Goal: Transaction & Acquisition: Download file/media

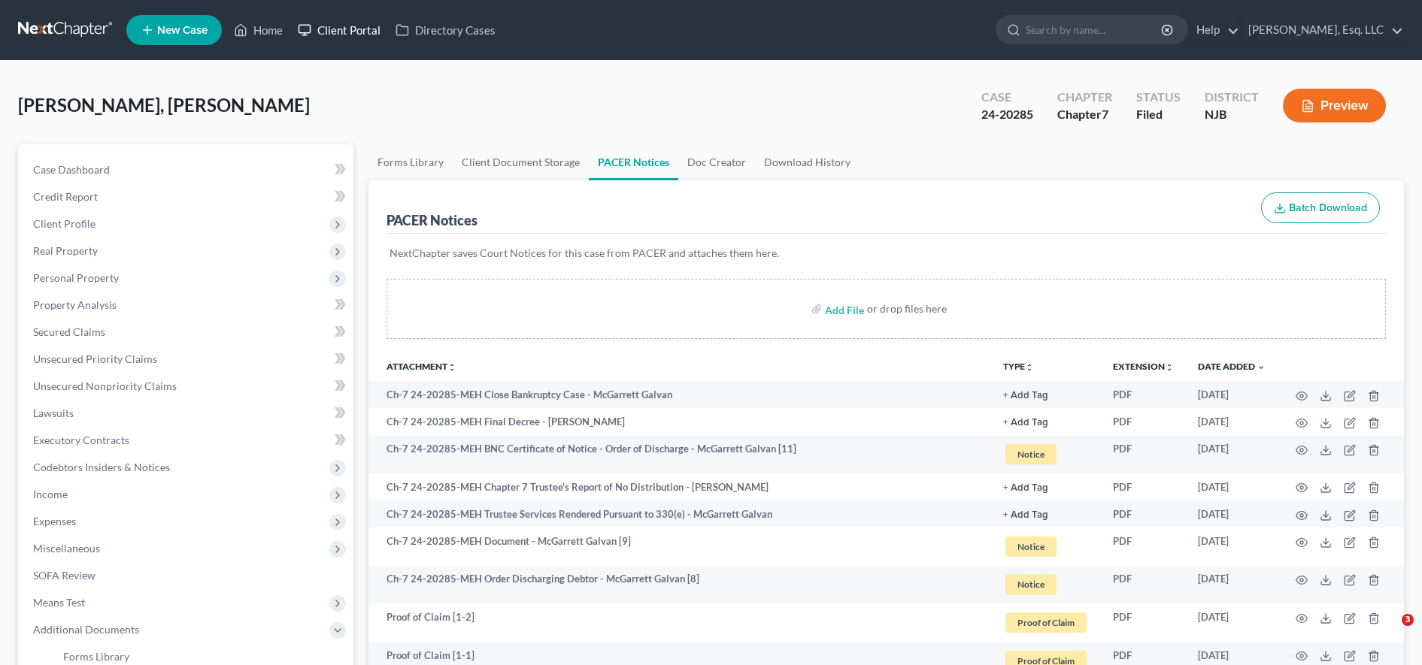
click at [364, 34] on link "Client Portal" at bounding box center [339, 30] width 98 height 27
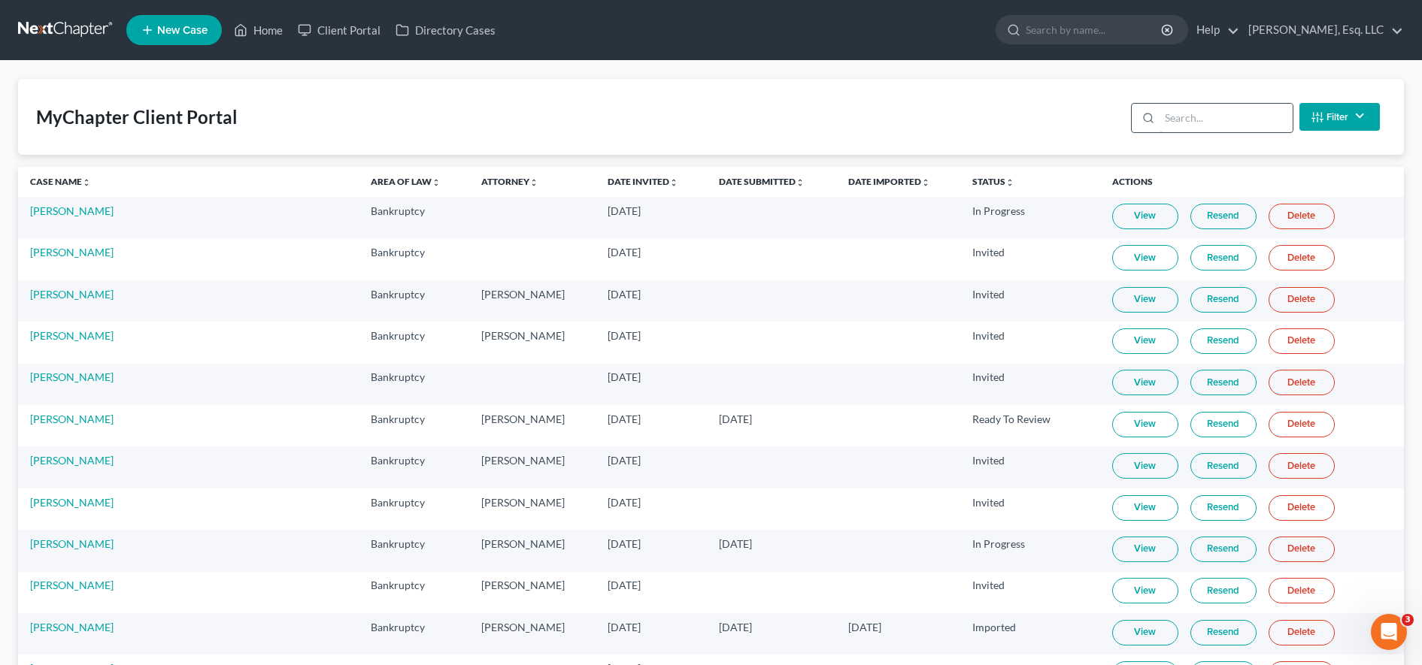
click at [1220, 121] on input "search" at bounding box center [1225, 118] width 133 height 29
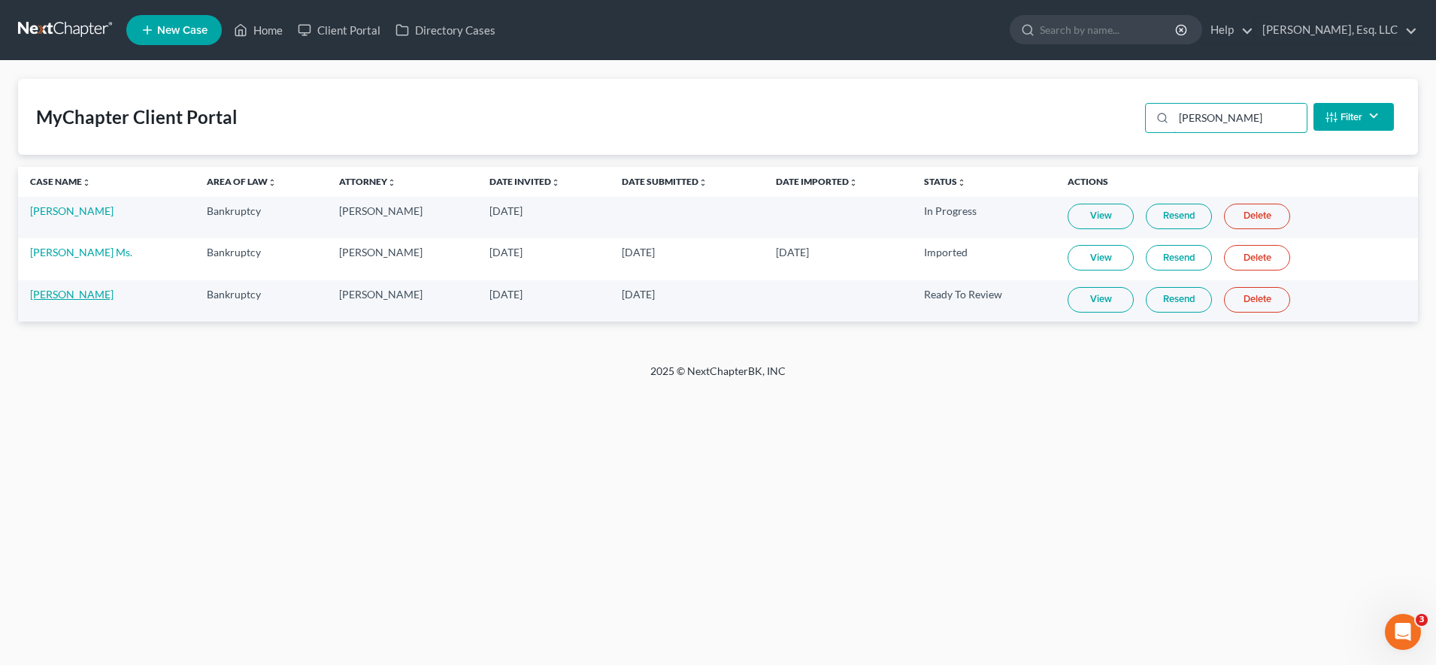
type input "[PERSON_NAME]"
click at [70, 294] on link "[PERSON_NAME]" at bounding box center [71, 294] width 83 height 13
select select "0"
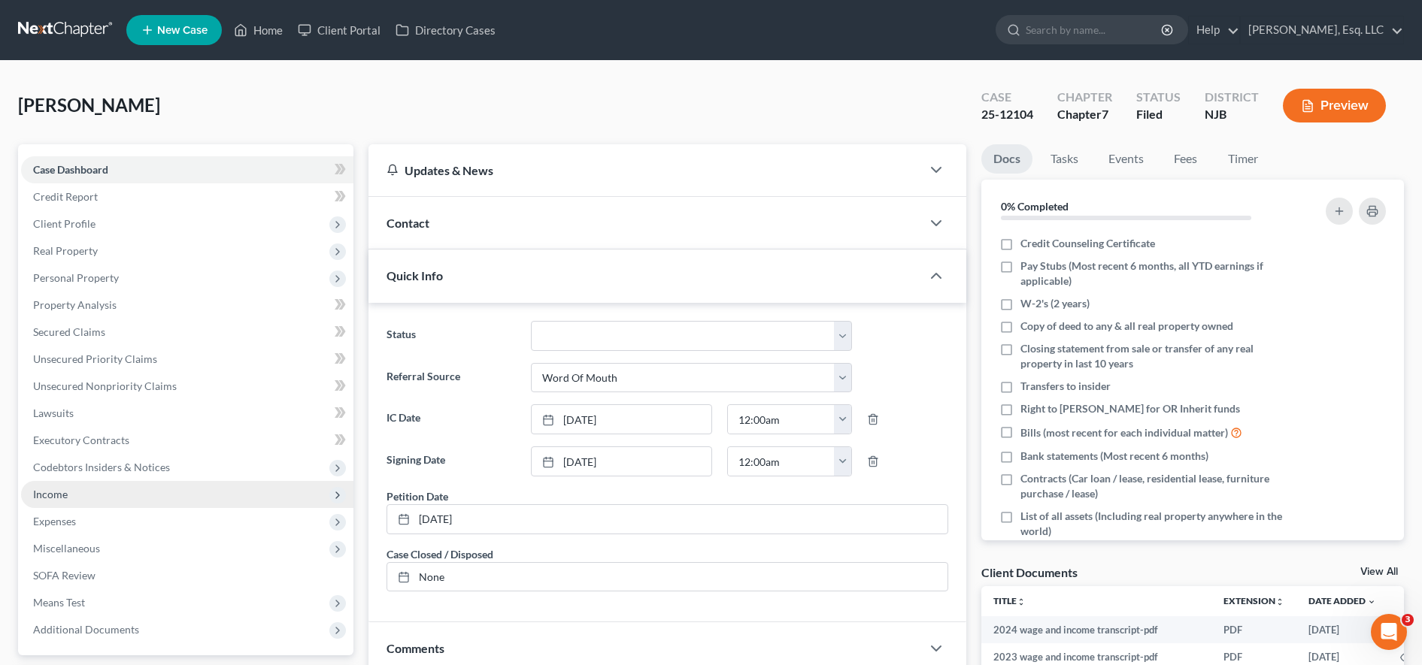
scroll to position [320, 0]
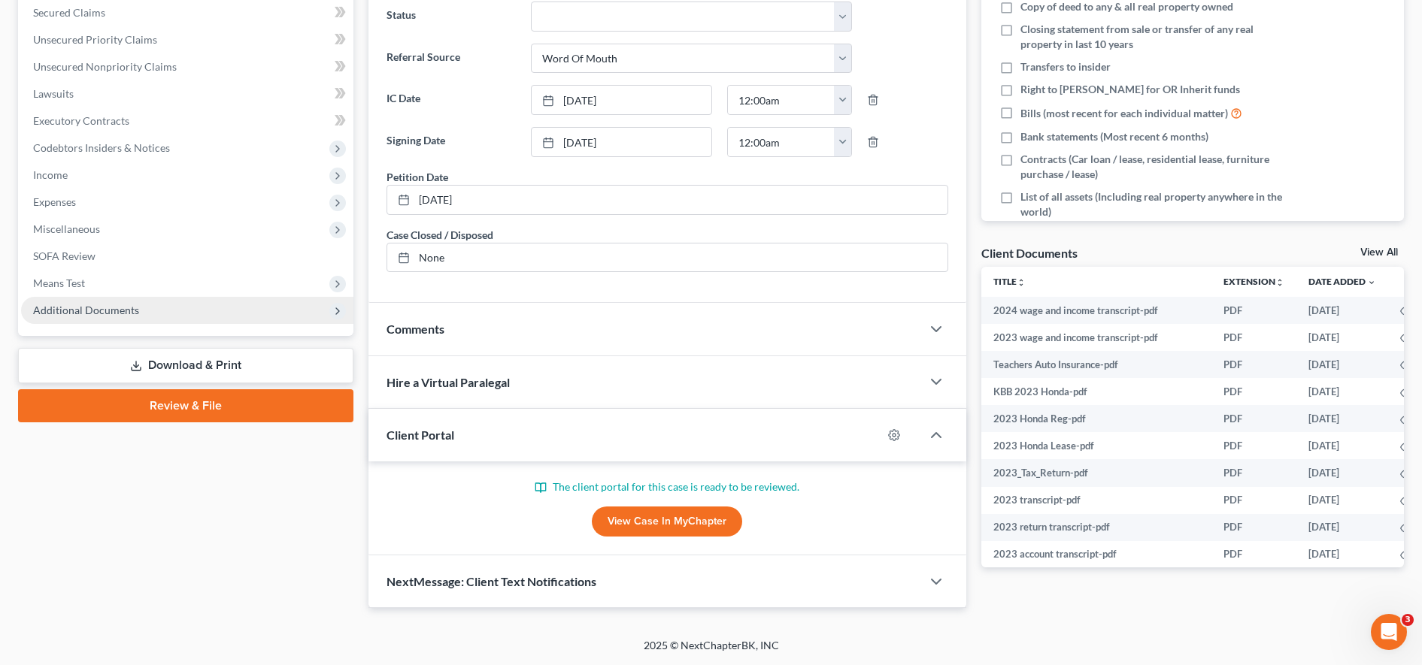
click at [157, 310] on span "Additional Documents" at bounding box center [187, 310] width 332 height 27
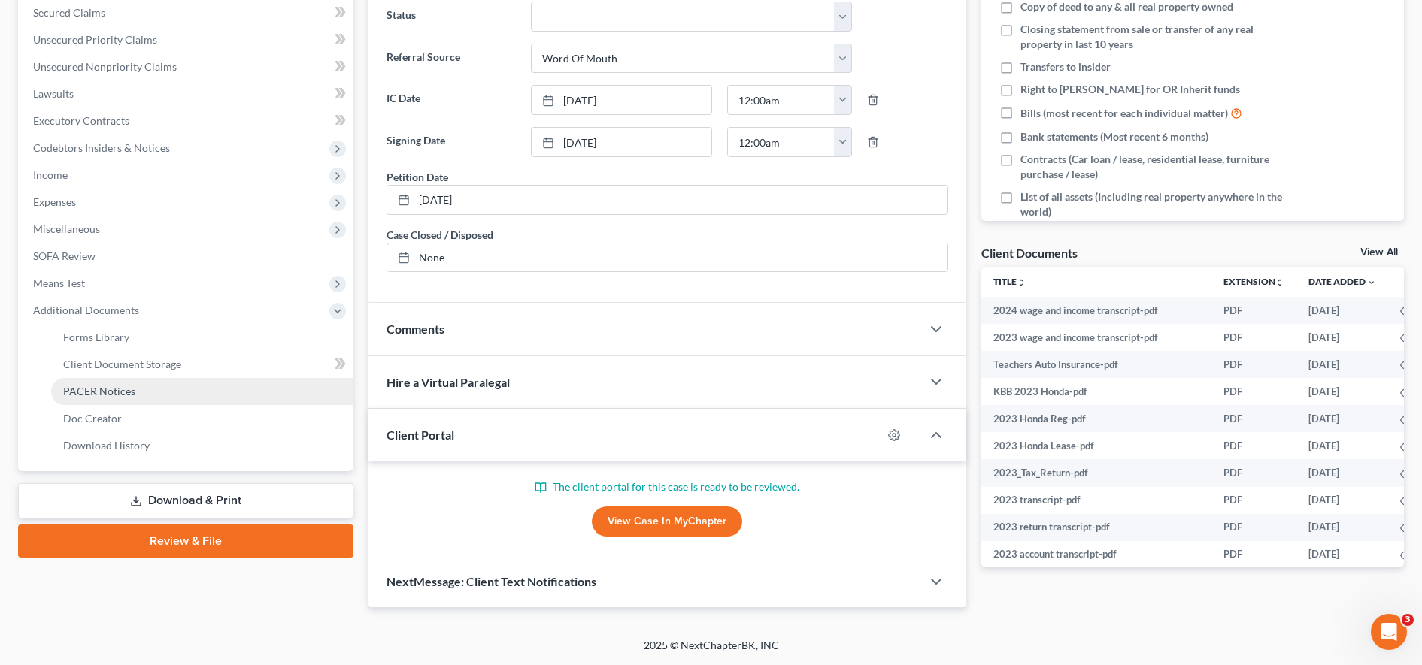
click at [74, 393] on span "PACER Notices" at bounding box center [99, 391] width 72 height 13
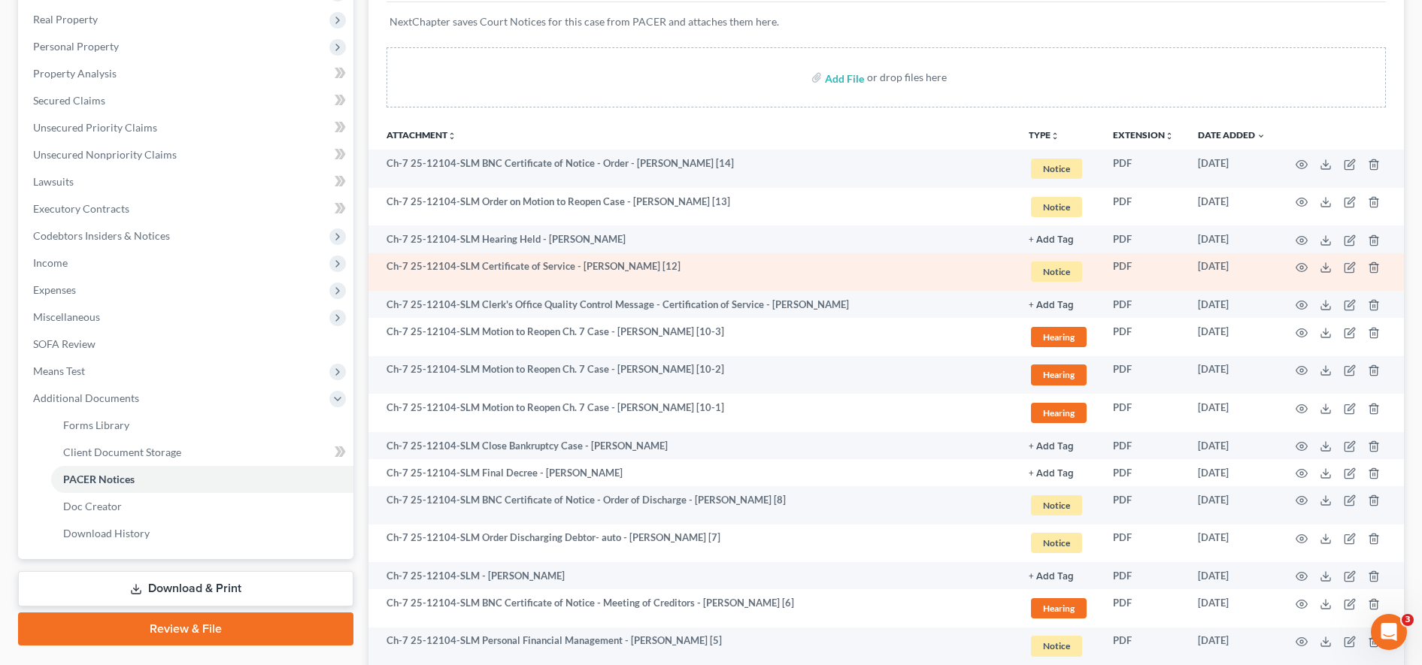
scroll to position [243, 0]
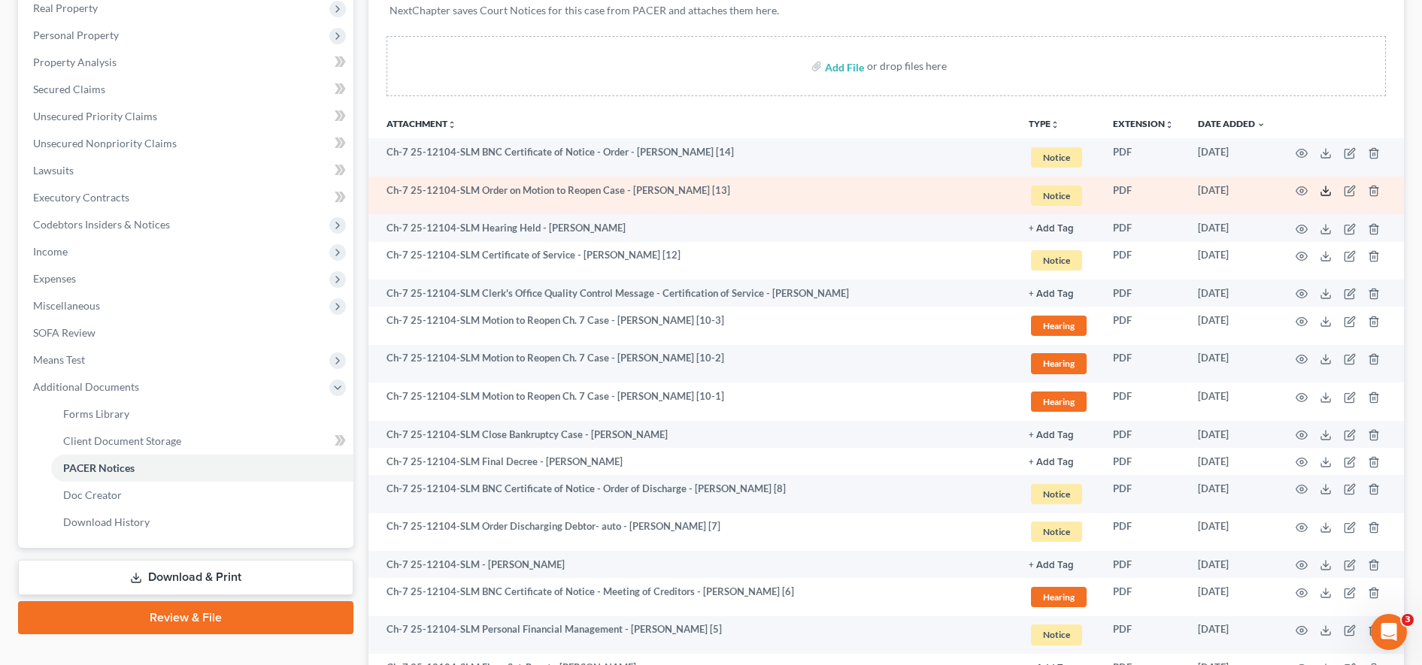
click at [1330, 189] on icon at bounding box center [1325, 191] width 12 height 12
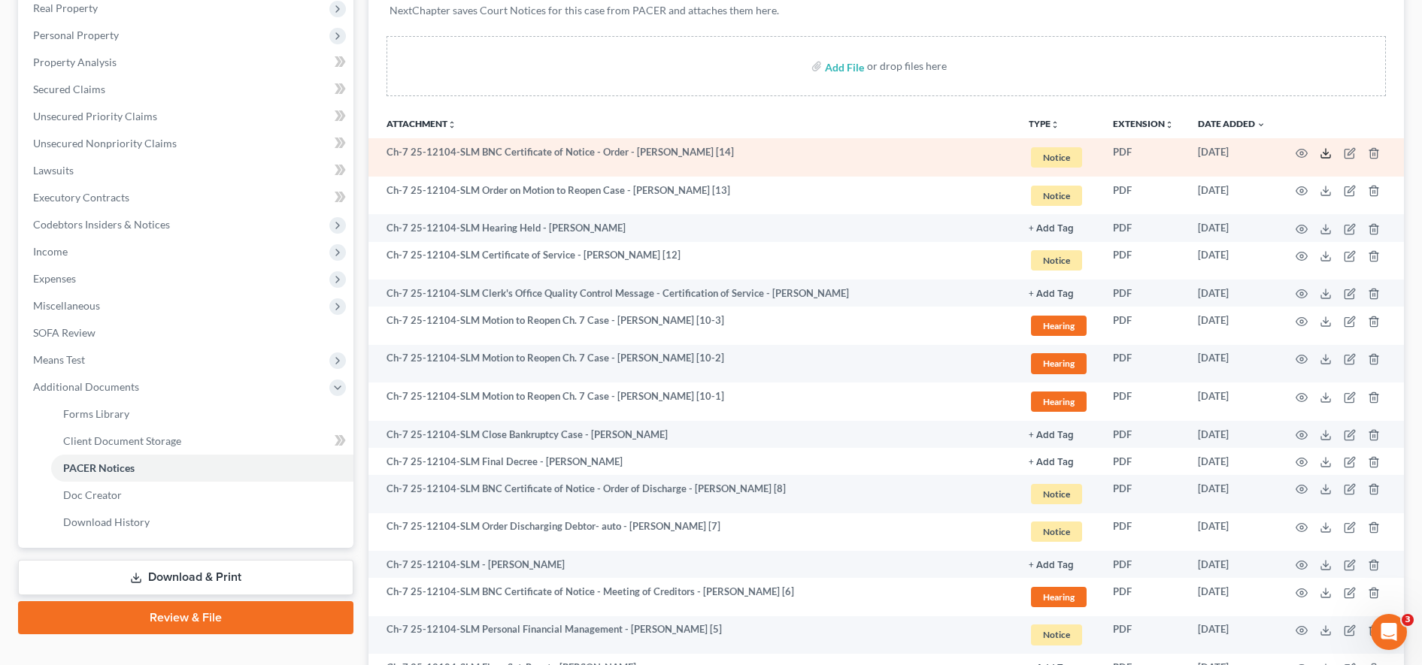
click at [1327, 152] on icon at bounding box center [1325, 153] width 12 height 12
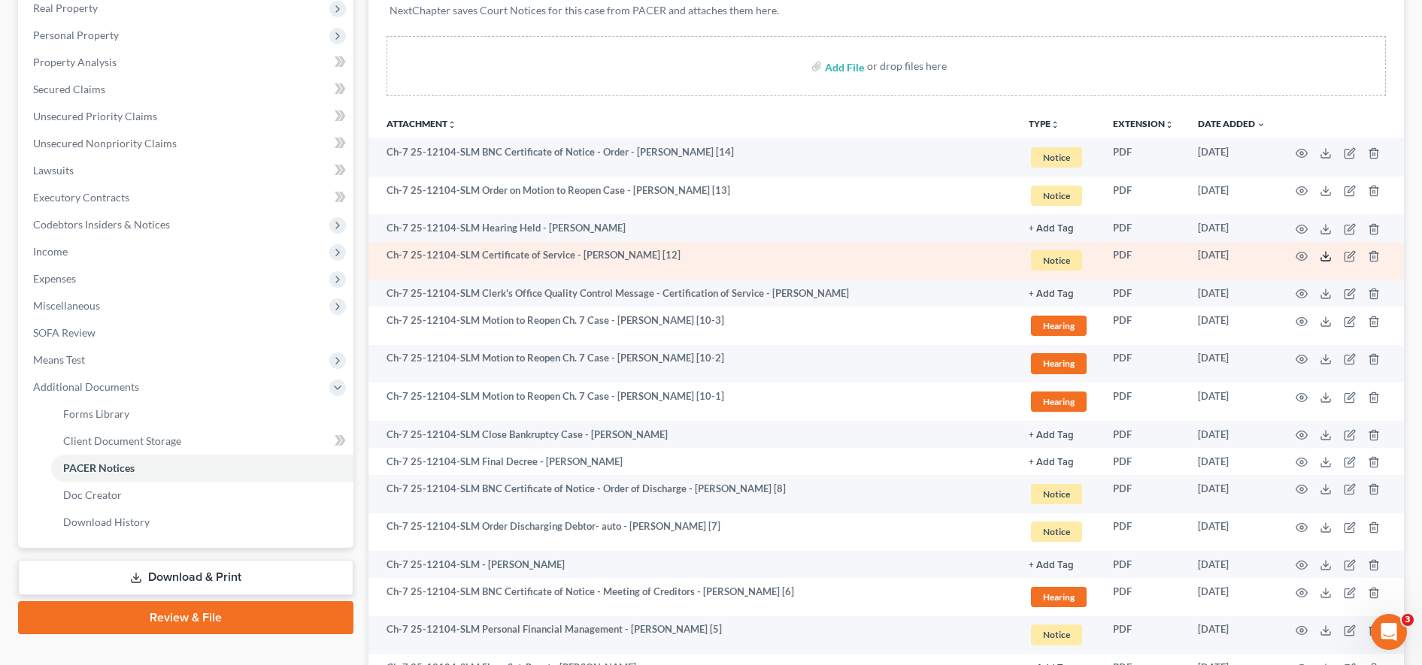
click at [1323, 253] on icon at bounding box center [1325, 256] width 12 height 12
